Goal: Transaction & Acquisition: Purchase product/service

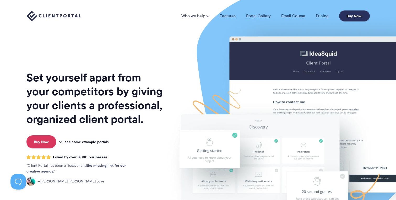
click at [356, 17] on link "Buy Now!" at bounding box center [354, 15] width 31 height 11
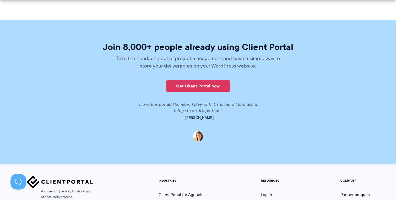
scroll to position [1318, 0]
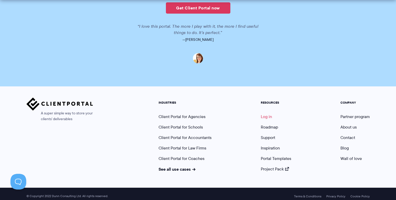
click at [267, 114] on link "Log in" at bounding box center [266, 117] width 11 height 6
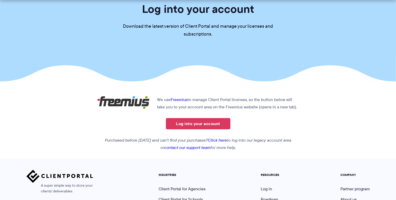
scroll to position [47, 0]
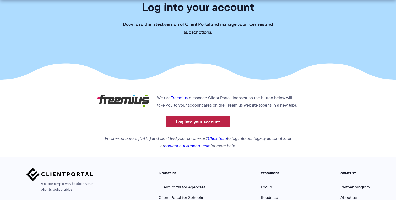
click at [198, 119] on link "Log into your account" at bounding box center [198, 121] width 64 height 11
